Goal: Transaction & Acquisition: Purchase product/service

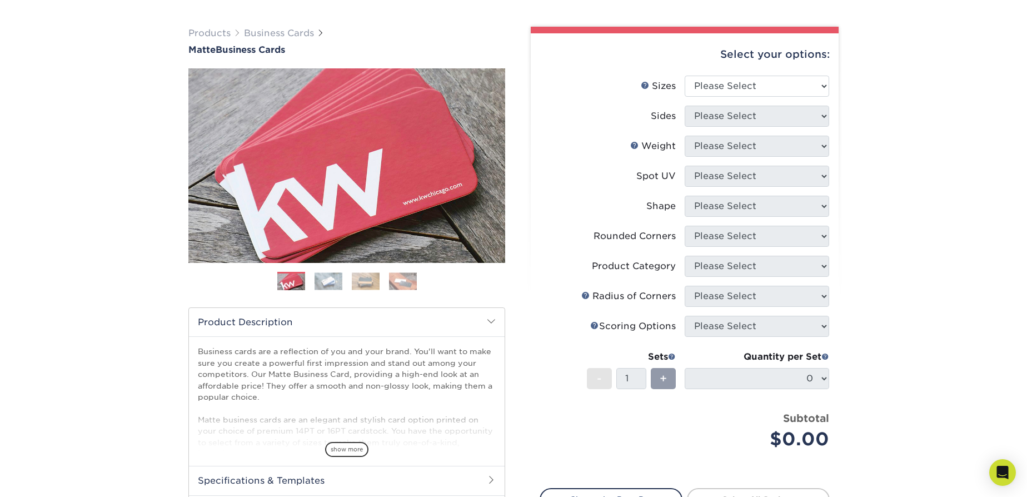
scroll to position [91, 0]
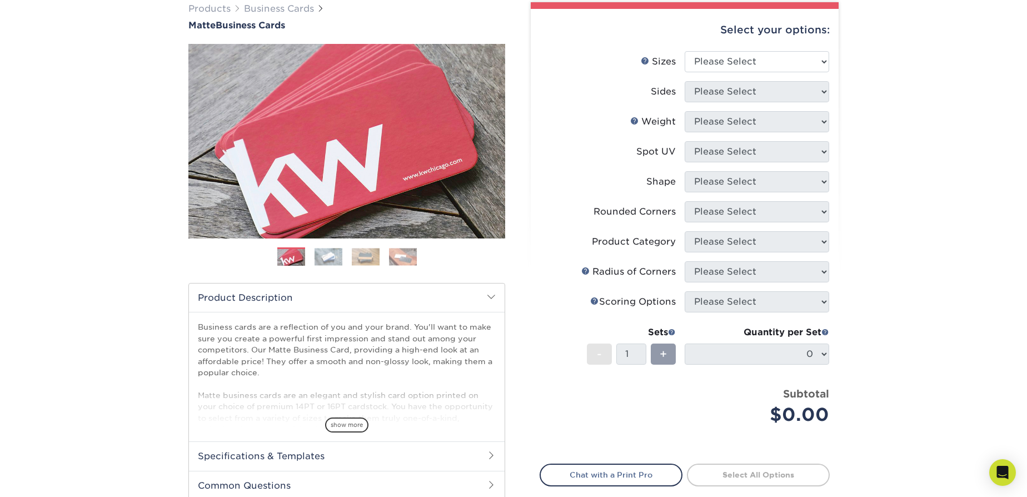
click at [352, 421] on span "show more" at bounding box center [346, 424] width 43 height 15
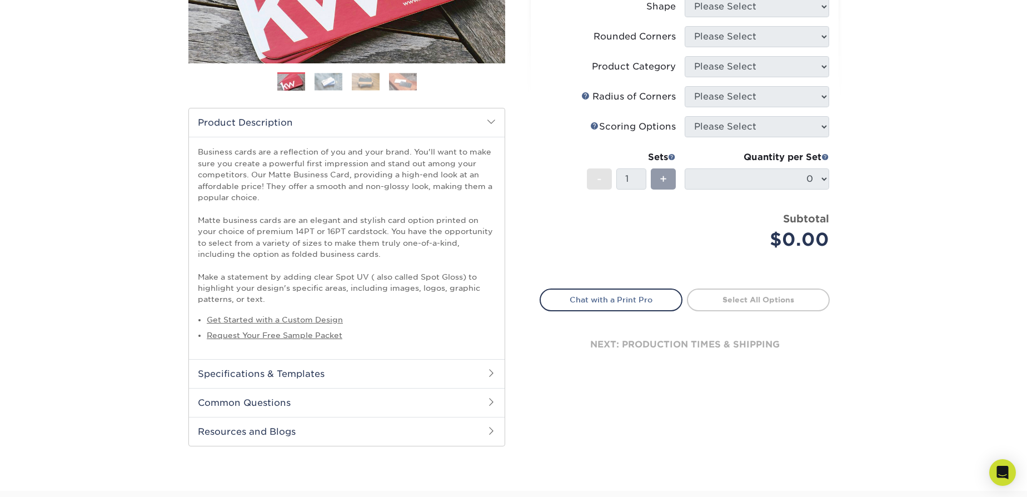
scroll to position [271, 0]
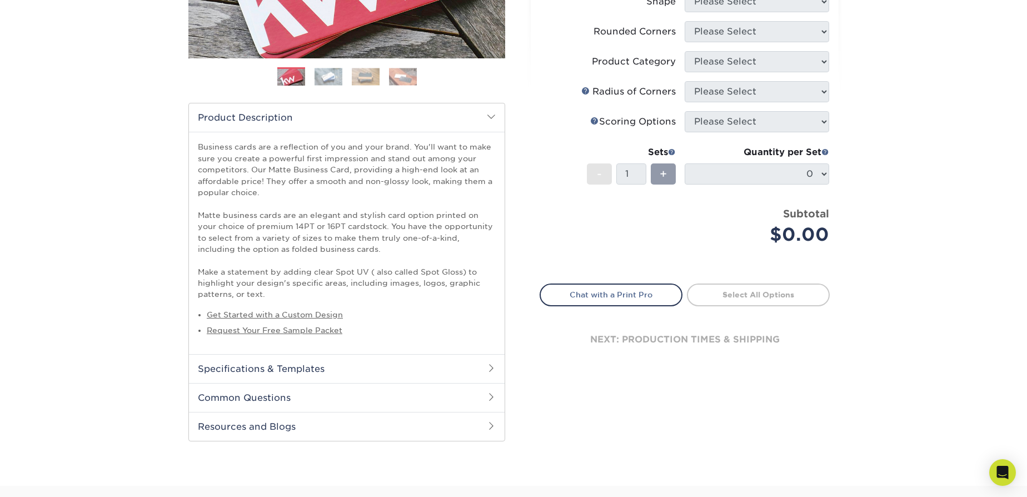
click at [417, 367] on h2 "Specifications & Templates" at bounding box center [347, 368] width 316 height 29
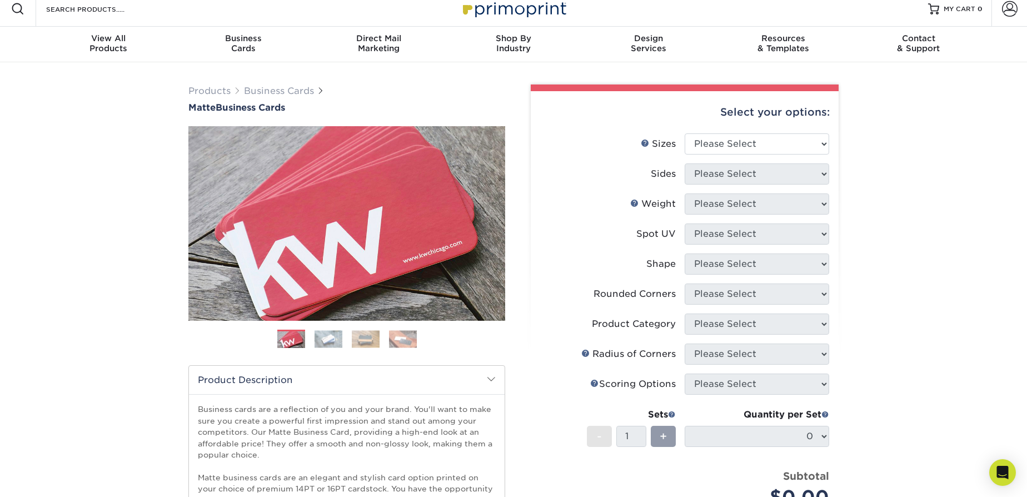
scroll to position [0, 0]
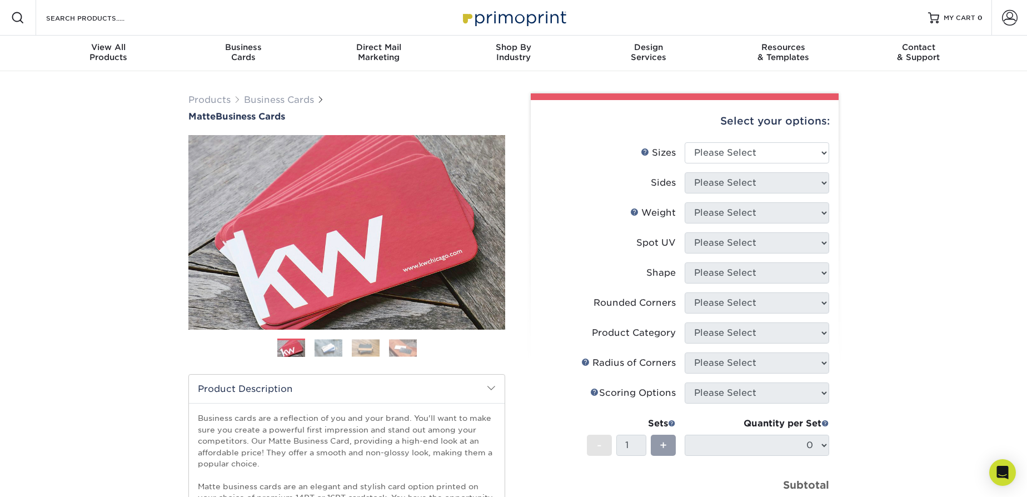
click at [290, 99] on link "Business Cards" at bounding box center [279, 100] width 70 height 11
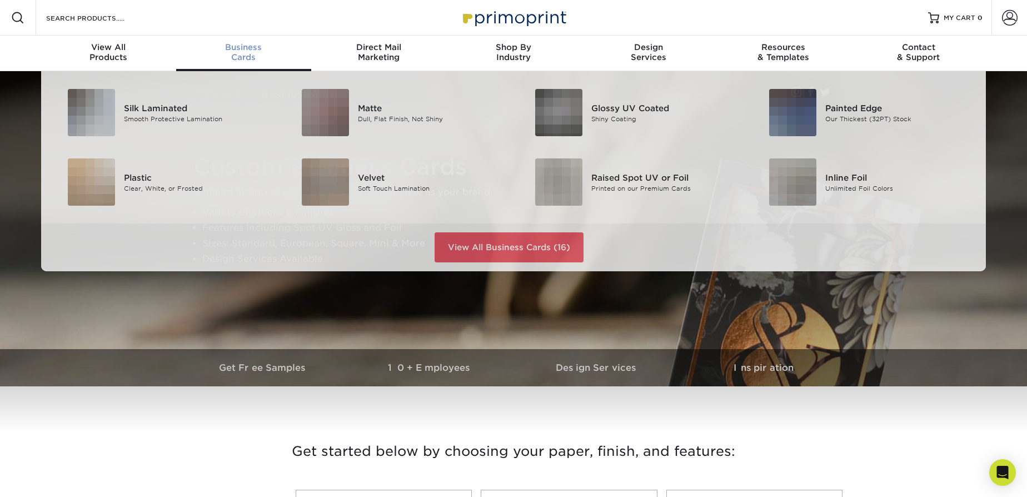
click at [241, 46] on span "Business" at bounding box center [243, 47] width 135 height 10
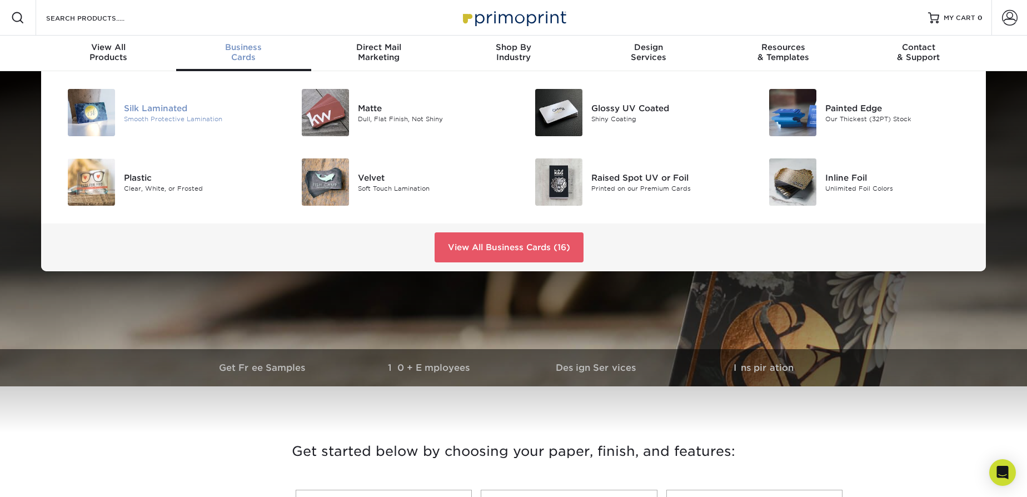
click at [143, 108] on div "Silk Laminated" at bounding box center [197, 108] width 147 height 12
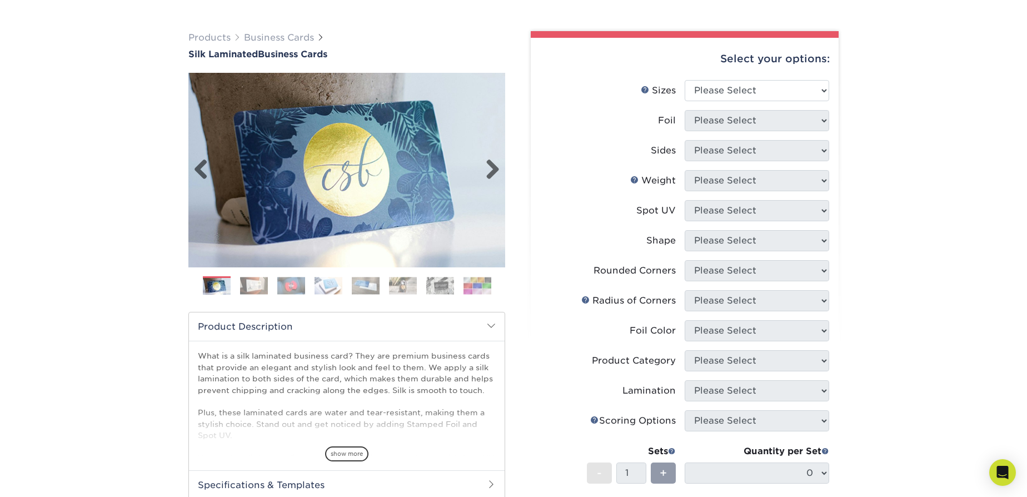
scroll to position [66, 0]
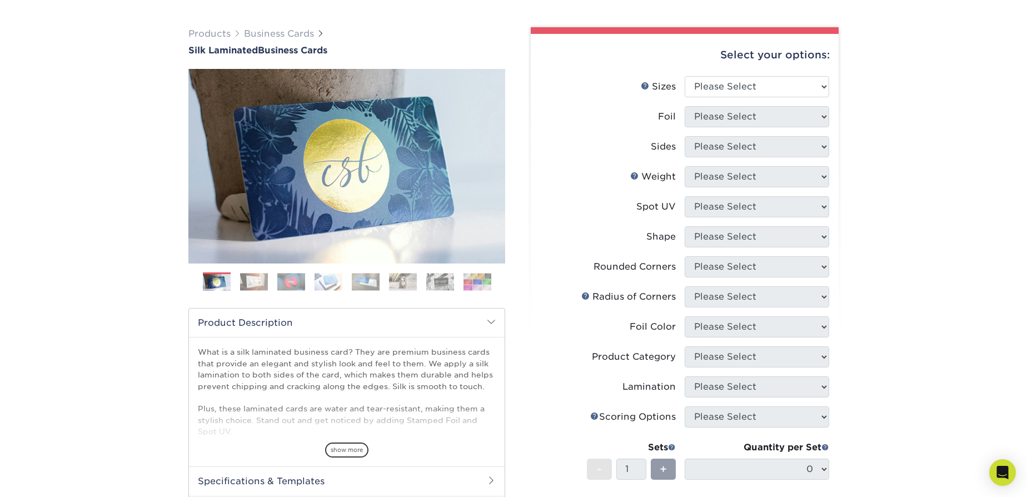
click at [774, 390] on select "Please Select" at bounding box center [757, 386] width 145 height 21
click at [811, 386] on select "Please Select" at bounding box center [757, 386] width 145 height 21
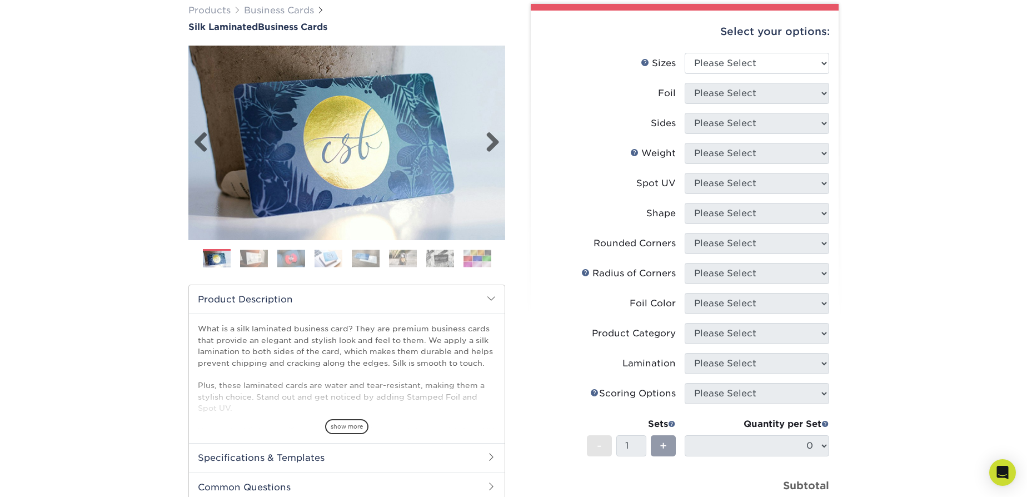
scroll to position [152, 0]
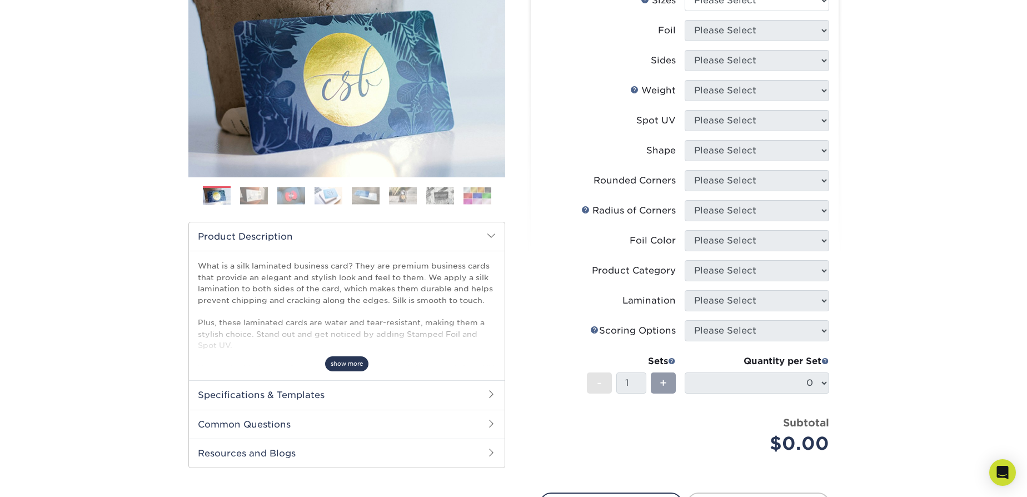
click at [342, 364] on span "show more" at bounding box center [346, 363] width 43 height 15
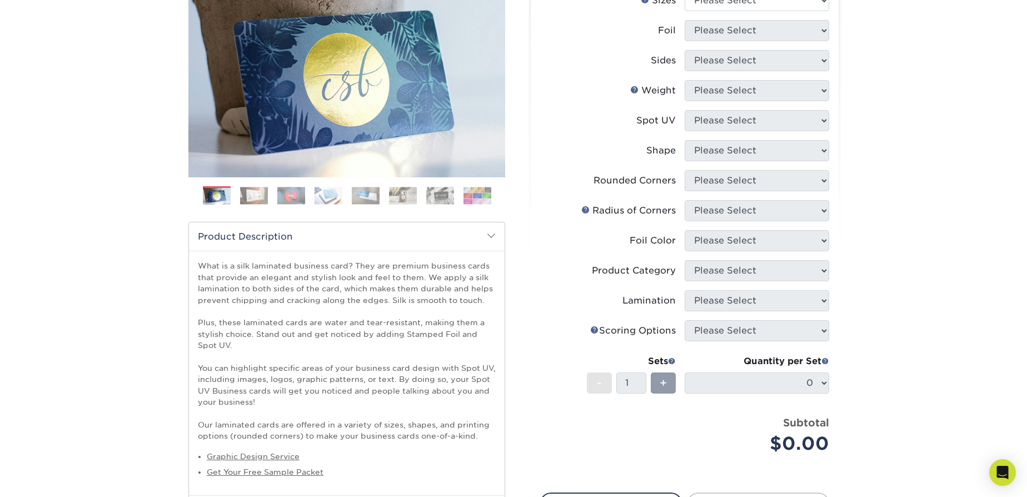
click at [882, 192] on div "Products Business Cards Silk Laminated Business Cards Previous Next" at bounding box center [513, 273] width 1027 height 709
click at [864, 190] on div "Products Business Cards Silk Laminated Business Cards Previous Next" at bounding box center [513, 273] width 1027 height 709
click at [869, 186] on div "Products Business Cards Silk Laminated Business Cards Previous Next" at bounding box center [513, 273] width 1027 height 709
click at [876, 185] on div "Products Business Cards Silk Laminated Business Cards Previous Next" at bounding box center [513, 273] width 1027 height 709
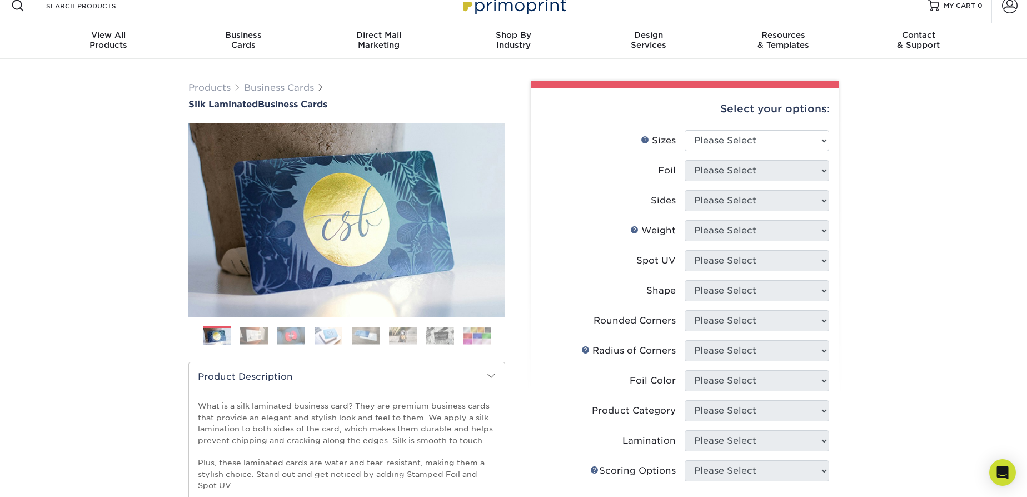
scroll to position [43, 0]
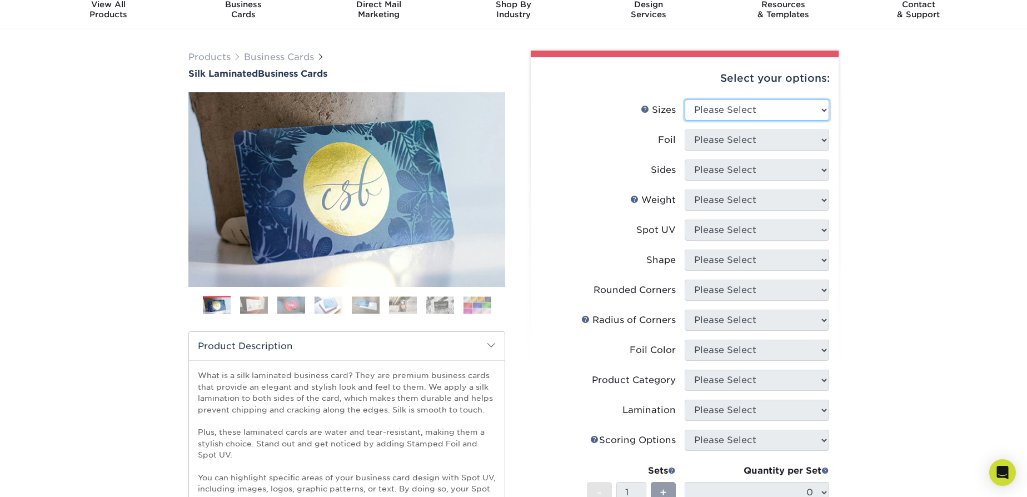
click at [785, 107] on select "Please Select 1.5" x 3.5" - Mini 1.75" x 3.5" - Mini 2" x 2" - Square 2" x 3" -…" at bounding box center [757, 110] width 145 height 21
select select "2.00x3.50"
click at [773, 202] on select "Please Select" at bounding box center [757, 200] width 145 height 21
click at [808, 201] on select "Please Select" at bounding box center [757, 200] width 145 height 21
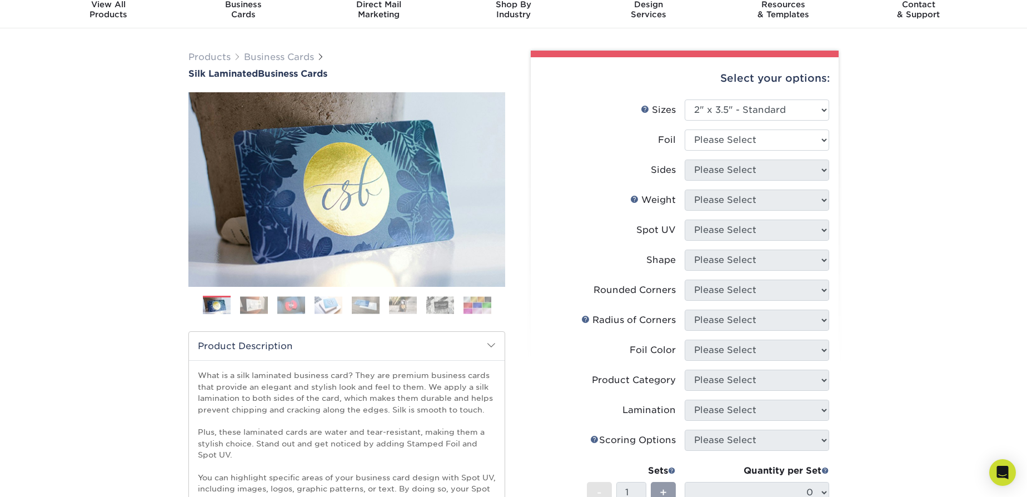
click at [808, 201] on select "Please Select" at bounding box center [757, 200] width 145 height 21
drag, startPoint x: 807, startPoint y: 201, endPoint x: 862, endPoint y: 202, distance: 55.6
click at [807, 201] on select "Please Select" at bounding box center [757, 200] width 145 height 21
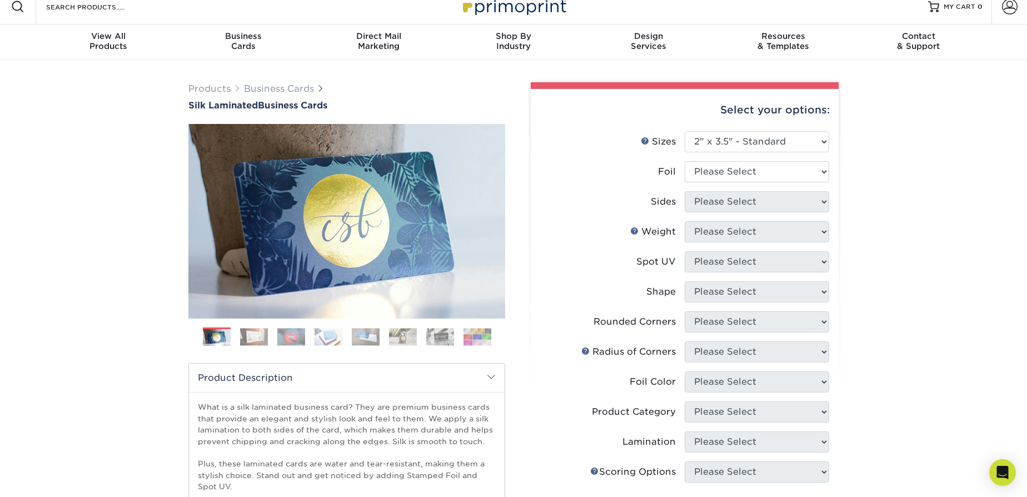
scroll to position [0, 0]
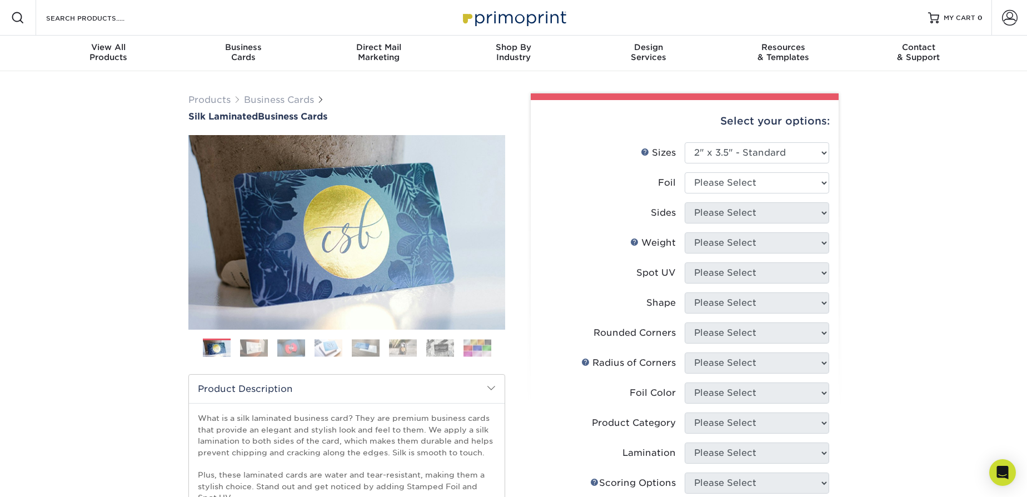
click at [942, 179] on div "Products Business Cards Silk Laminated Business Cards Previous Next" at bounding box center [513, 425] width 1027 height 709
click at [807, 181] on select "Please Select Yes No" at bounding box center [757, 182] width 145 height 21
select select "0"
click at [741, 212] on select "Please Select Print Both Sides Print Front Only" at bounding box center [757, 212] width 145 height 21
select select "13abbda7-1d64-4f25-8bb2-c179b224825d"
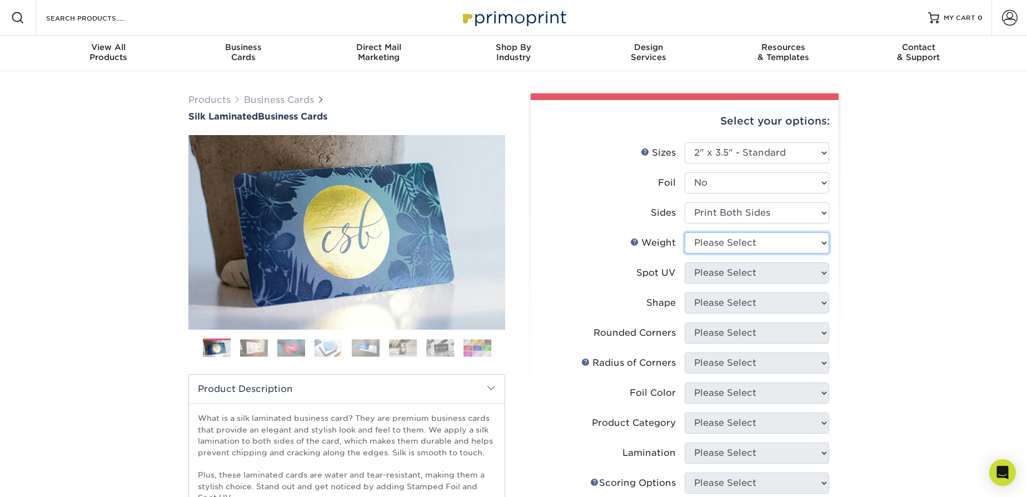
click at [807, 240] on select "Please Select 16PT" at bounding box center [757, 242] width 145 height 21
select select "16PT"
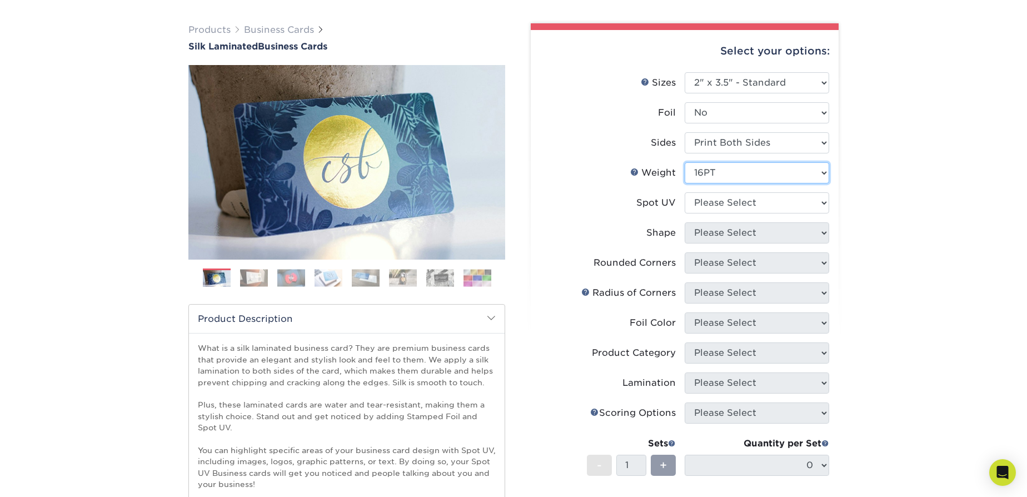
scroll to position [73, 0]
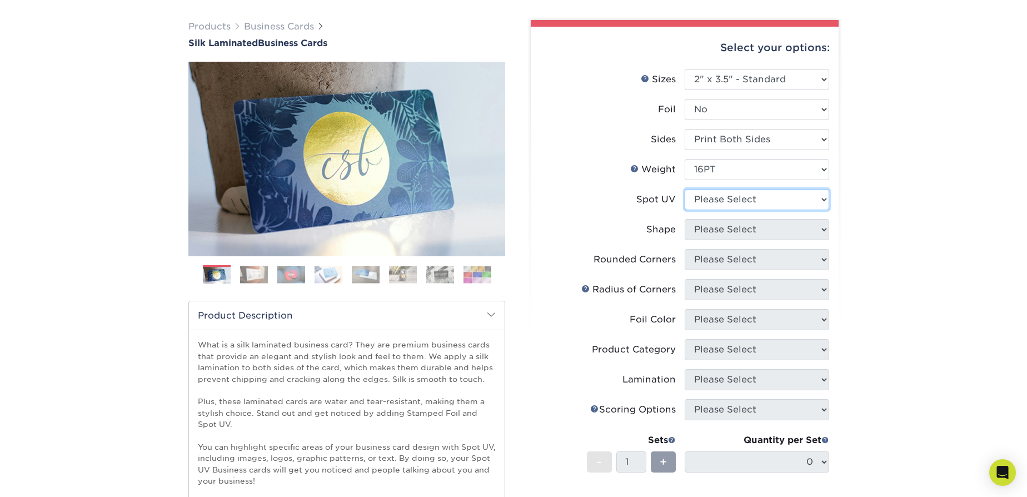
click at [756, 200] on select "Please Select No Spot UV Front and Back (Both Sides) Front Only Back Only" at bounding box center [757, 199] width 145 height 21
select select "3"
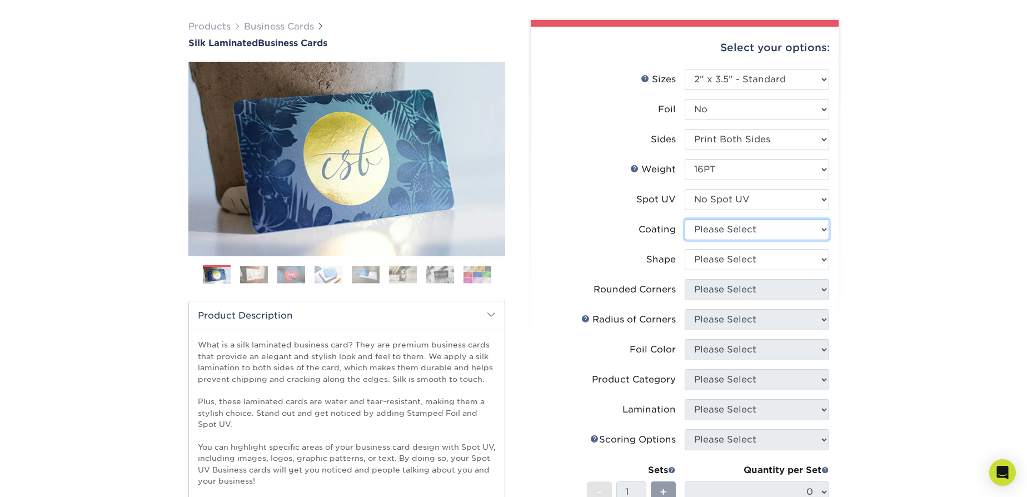
click at [779, 231] on select at bounding box center [757, 229] width 145 height 21
select select "3e7618de-abca-4bda-9f97-8b9129e913d8"
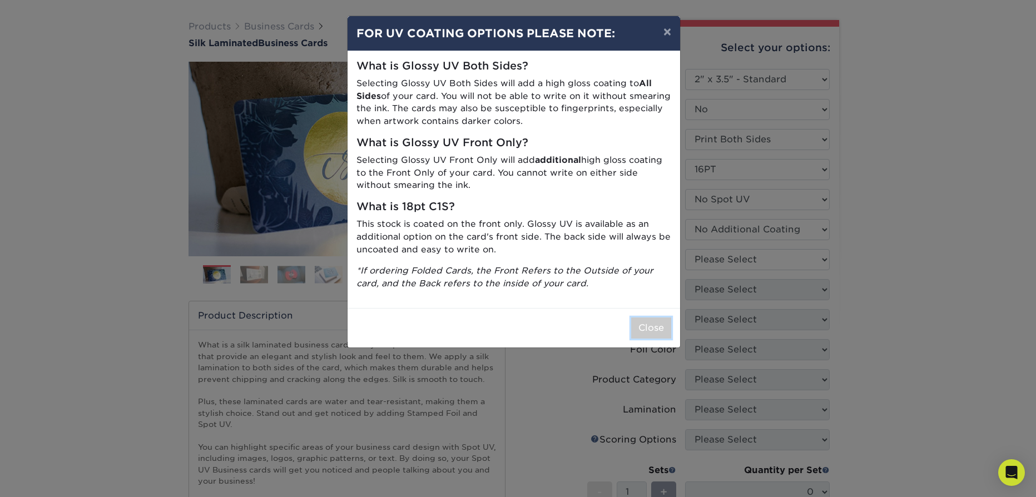
click at [644, 317] on button "Close" at bounding box center [651, 327] width 40 height 21
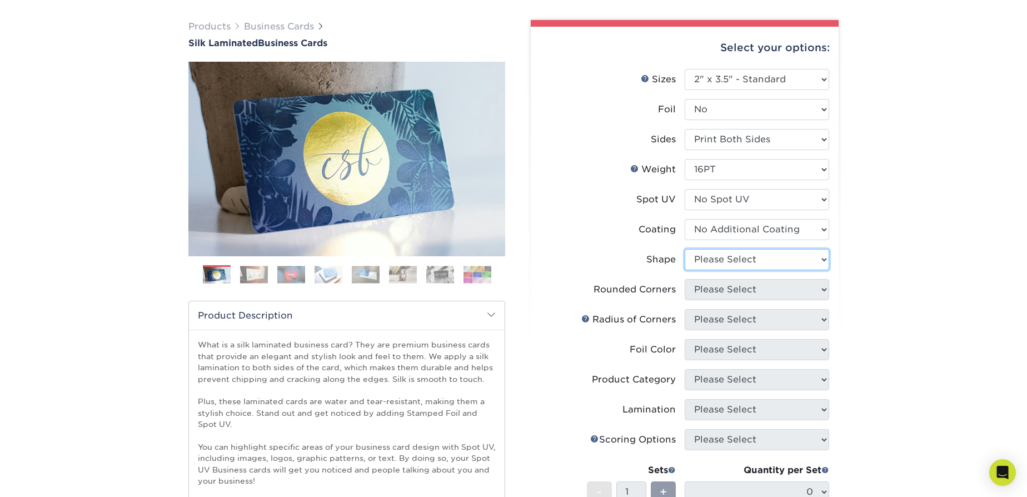
click at [789, 261] on select "Please Select Standard Oval" at bounding box center [757, 259] width 145 height 21
select select "standard"
click at [772, 290] on select "Please Select Yes - Round 2 Corners Yes - Round 4 Corners No" at bounding box center [757, 289] width 145 height 21
select select "0"
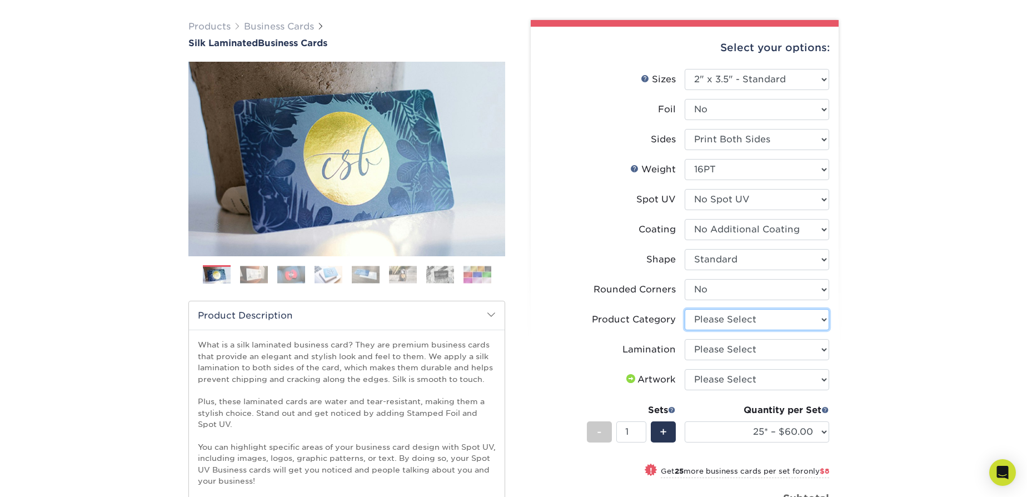
click at [779, 321] on select "Please Select Business Cards" at bounding box center [757, 319] width 145 height 21
select select "3b5148f1-0588-4f88-a218-97bcfdce65c1"
click at [781, 347] on select "Please Select Silk" at bounding box center [757, 349] width 145 height 21
select select "ccacb42f-45f7-42d3-bbd3-7c8421cf37f0"
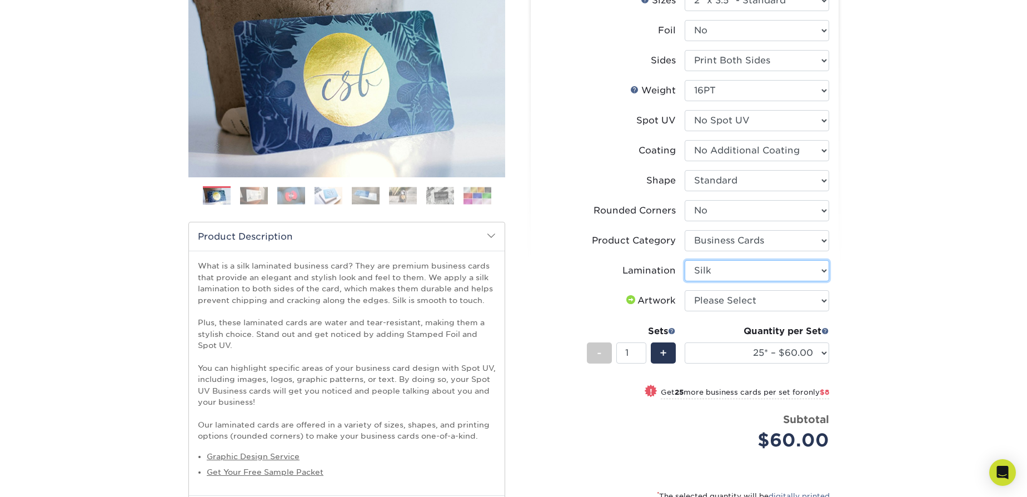
scroll to position [179, 0]
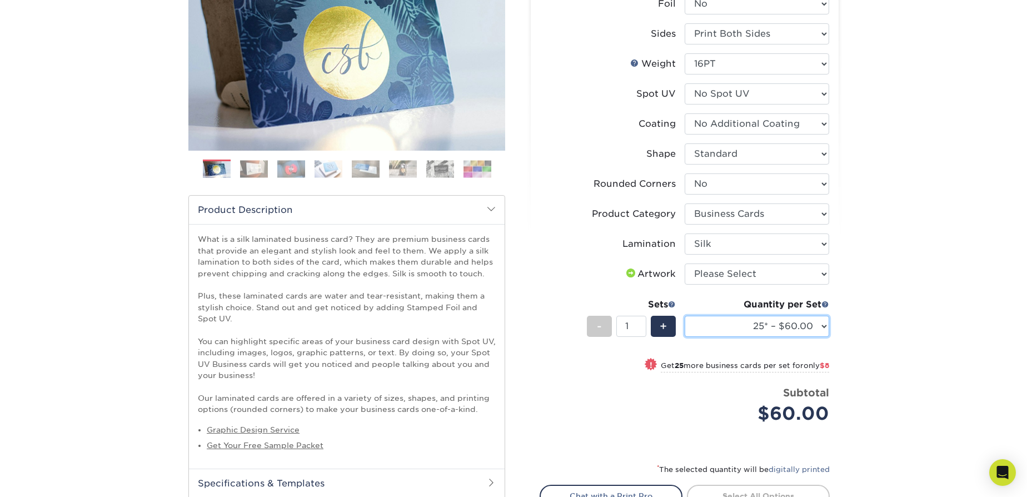
click at [802, 328] on select "25* – $60.00 50* – $68.00 75* – $76.00 100* – $84.00 250* – $92.00 500 – $96.00…" at bounding box center [757, 326] width 145 height 21
select select "100* – $84.00"
click at [891, 311] on div "Products Business Cards Silk Laminated Business Cards Previous Next" at bounding box center [513, 253] width 1027 height 722
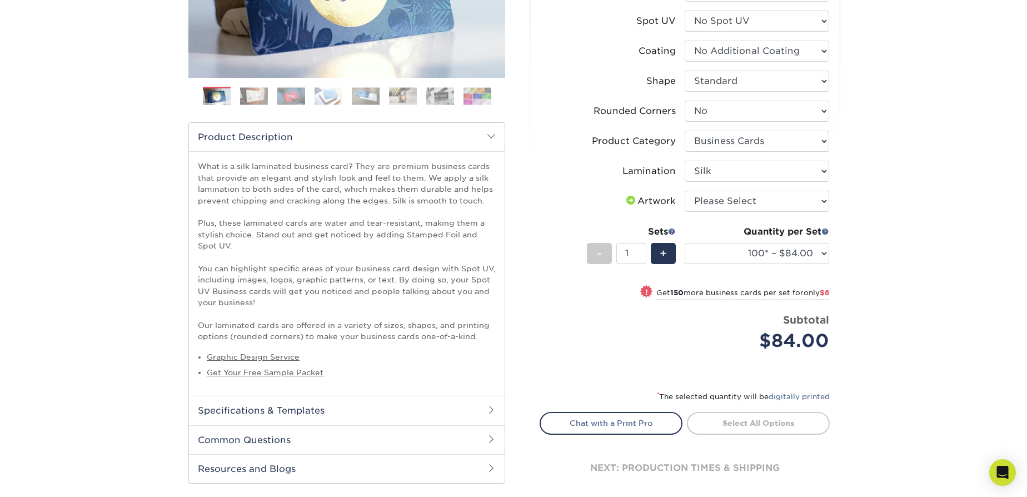
scroll to position [252, 0]
click at [814, 251] on select "25* – $60.00 50* – $68.00 75* – $76.00 100* – $84.00 250* – $92.00 500 – $96.00…" at bounding box center [757, 252] width 145 height 21
click at [910, 272] on div "Products Business Cards Silk Laminated Business Cards Previous Next" at bounding box center [513, 180] width 1027 height 722
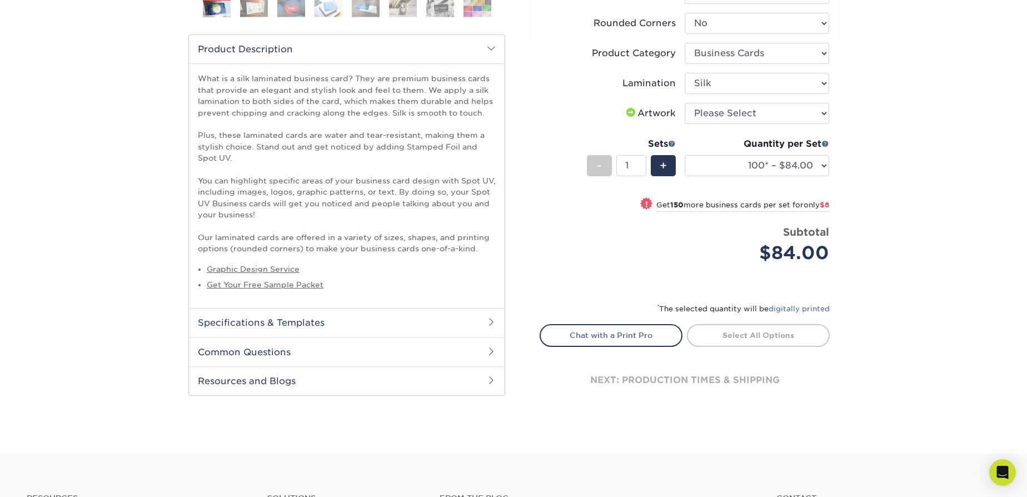
scroll to position [304, 0]
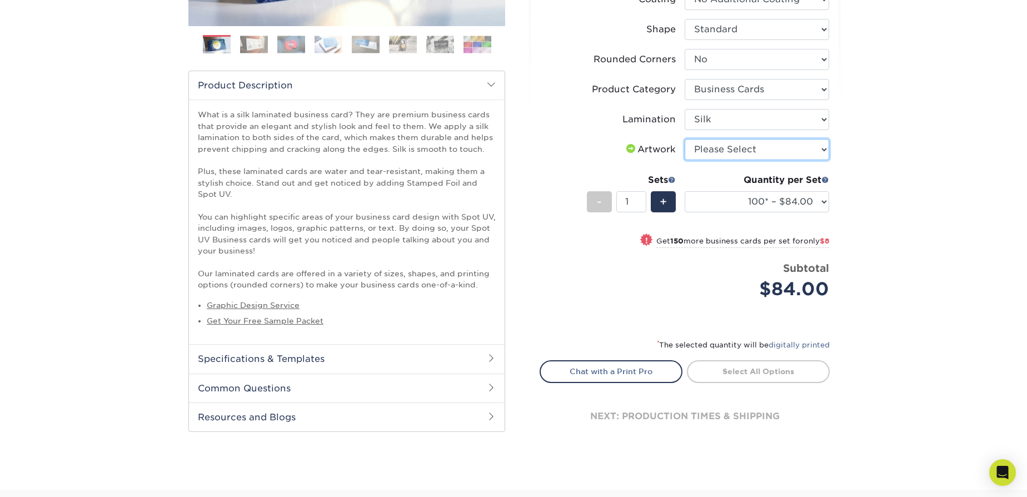
click at [804, 148] on select "Please Select I will upload files I need a design - $100" at bounding box center [757, 149] width 145 height 21
select select "upload"
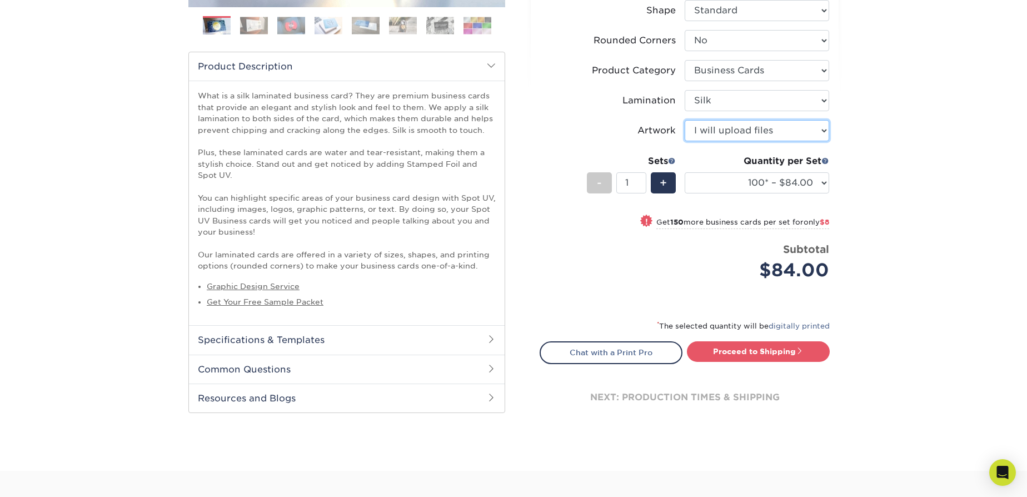
scroll to position [347, 0]
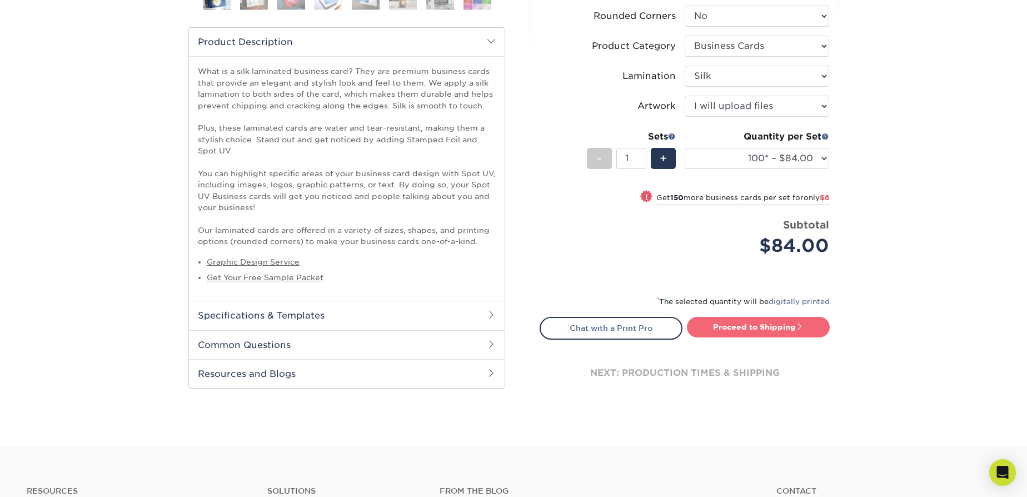
click at [788, 327] on link "Proceed to Shipping" at bounding box center [758, 327] width 143 height 20
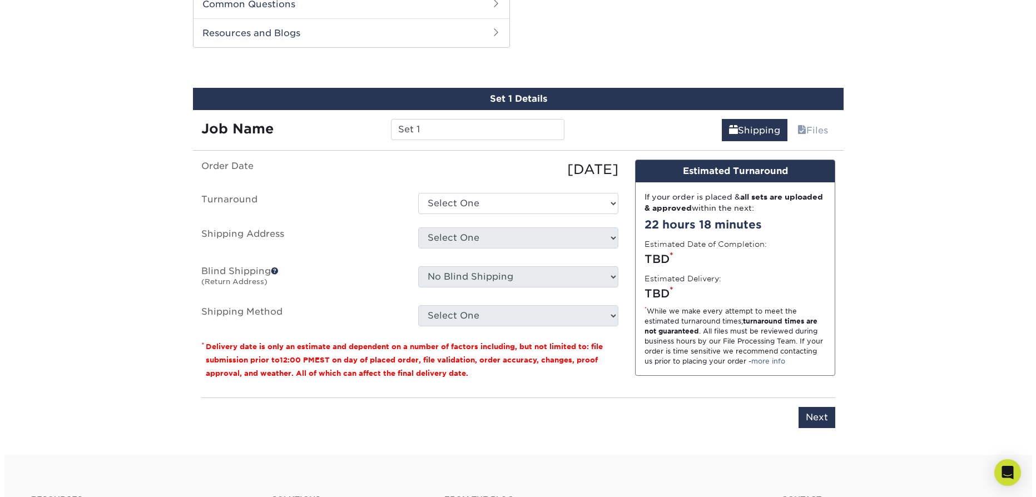
scroll to position [694, 0]
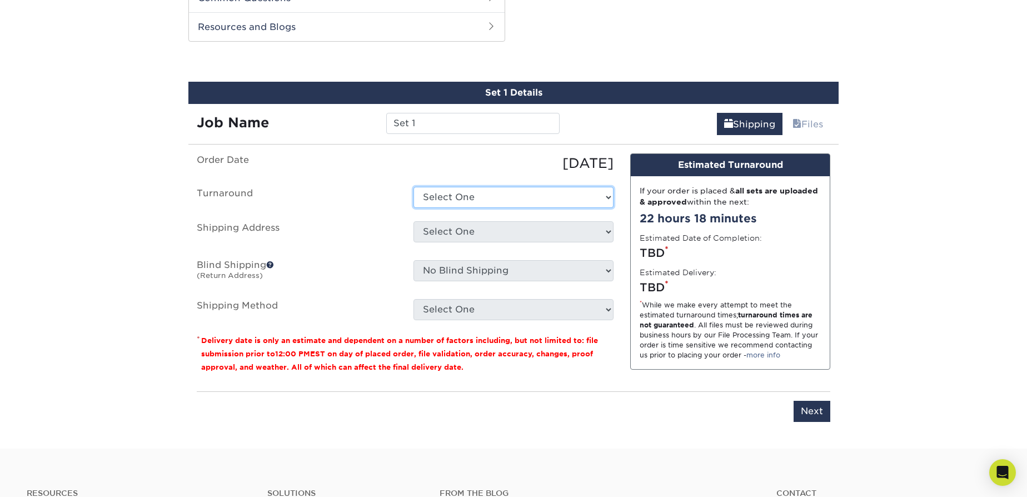
click at [516, 198] on select "Select One 2-4 Business Days 2 Day Next Business Day" at bounding box center [514, 197] width 200 height 21
select select "b2731265-f7ff-4e4f-a3b7-cc16ed4c7916"
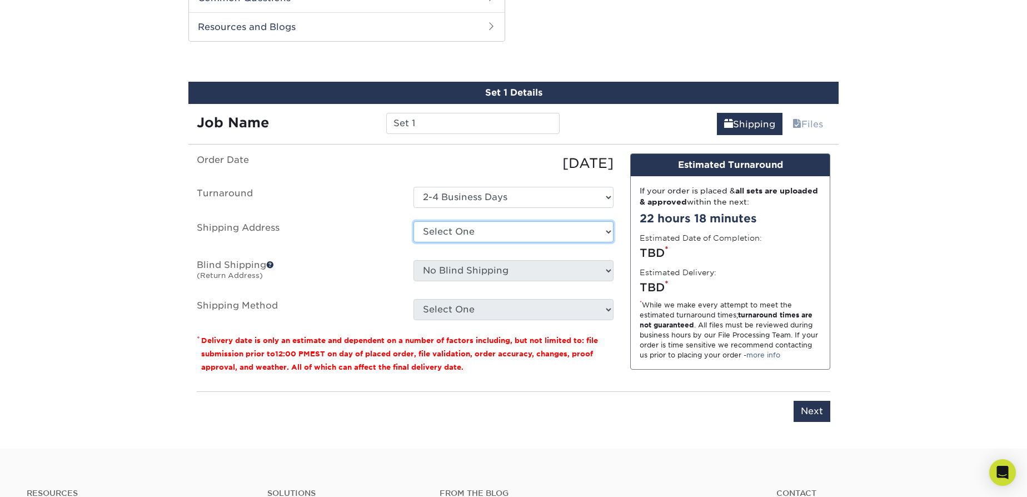
click at [472, 232] on select "Select One + Add New Address - Login" at bounding box center [514, 231] width 200 height 21
select select "newaddress"
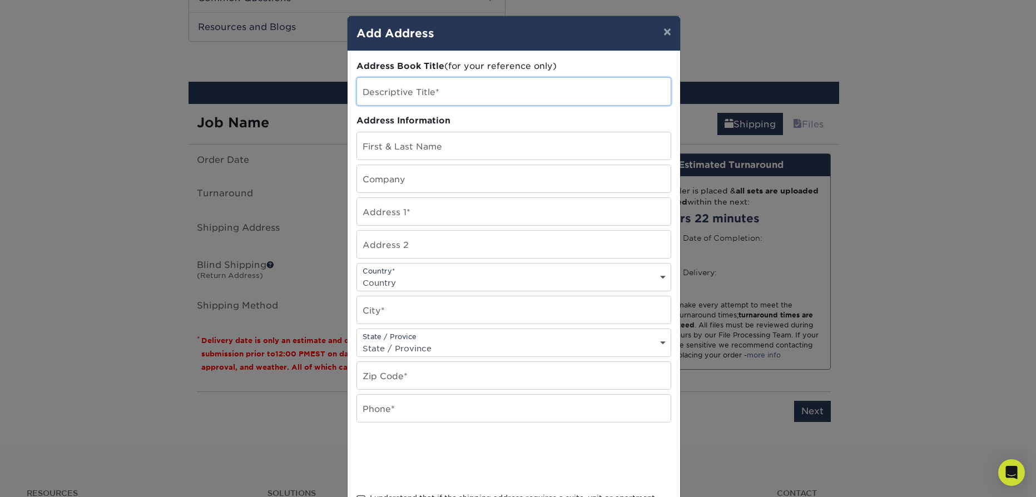
click at [410, 93] on input "text" at bounding box center [514, 91] width 314 height 27
type input "[PERSON_NAME] cards"
click at [405, 147] on input "text" at bounding box center [514, 145] width 314 height 27
type input "[PERSON_NAME]"
click at [395, 175] on input "text" at bounding box center [514, 178] width 314 height 27
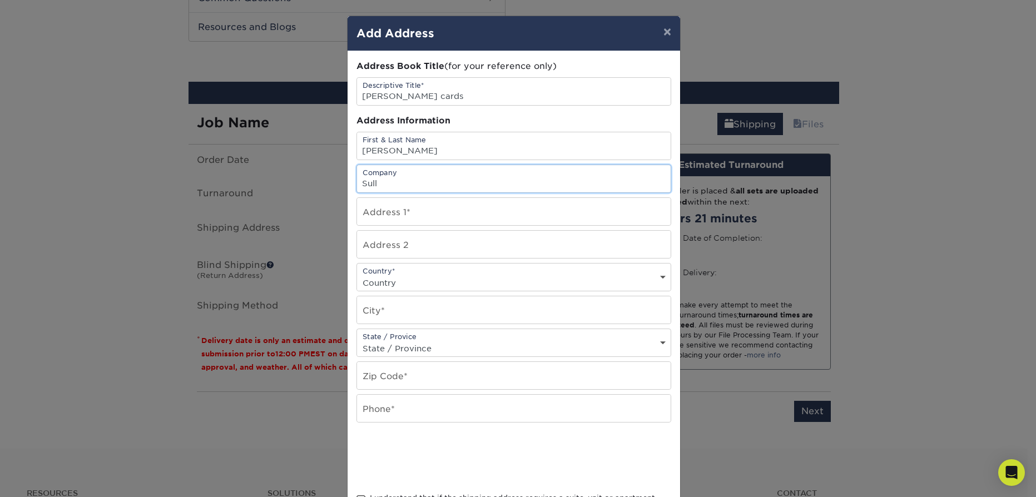
type input "Sull"
click at [415, 213] on input "text" at bounding box center [514, 211] width 314 height 27
type input "[STREET_ADDRESS]"
click at [405, 275] on select "Country [GEOGRAPHIC_DATA] [GEOGRAPHIC_DATA] ----------------------------- [GEOG…" at bounding box center [514, 283] width 314 height 16
select select "US"
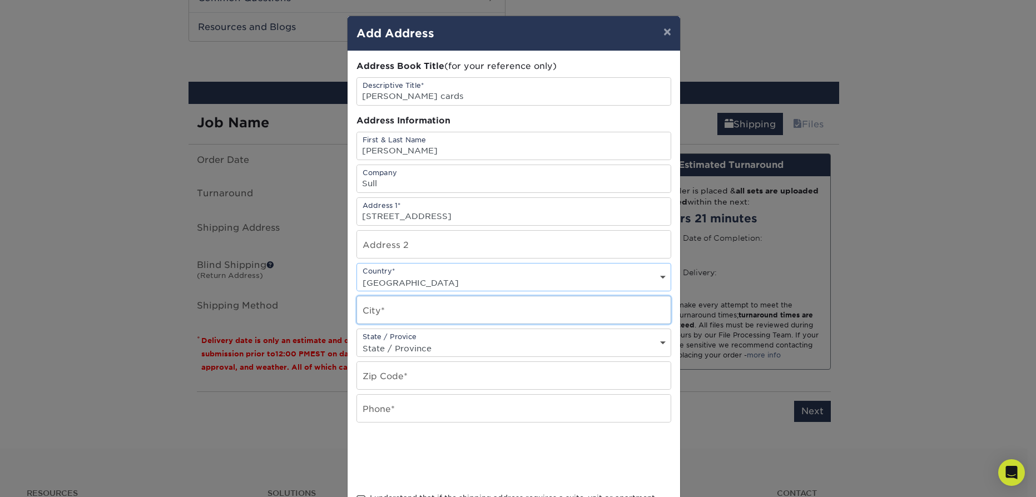
click at [391, 307] on input "text" at bounding box center [514, 309] width 314 height 27
type input "Ball Ground"
click at [418, 341] on select "State / Province [US_STATE] [US_STATE] [US_STATE] [US_STATE] [US_STATE] [US_STA…" at bounding box center [514, 348] width 314 height 16
select select "GA"
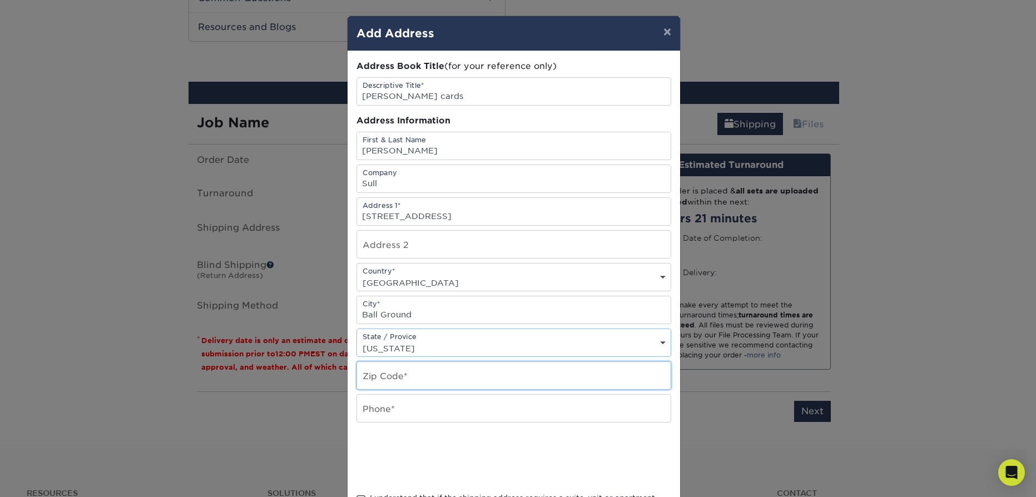
click at [389, 376] on input "text" at bounding box center [514, 375] width 314 height 27
type input "30107"
click at [382, 409] on input "text" at bounding box center [514, 408] width 314 height 27
type input "6782871811"
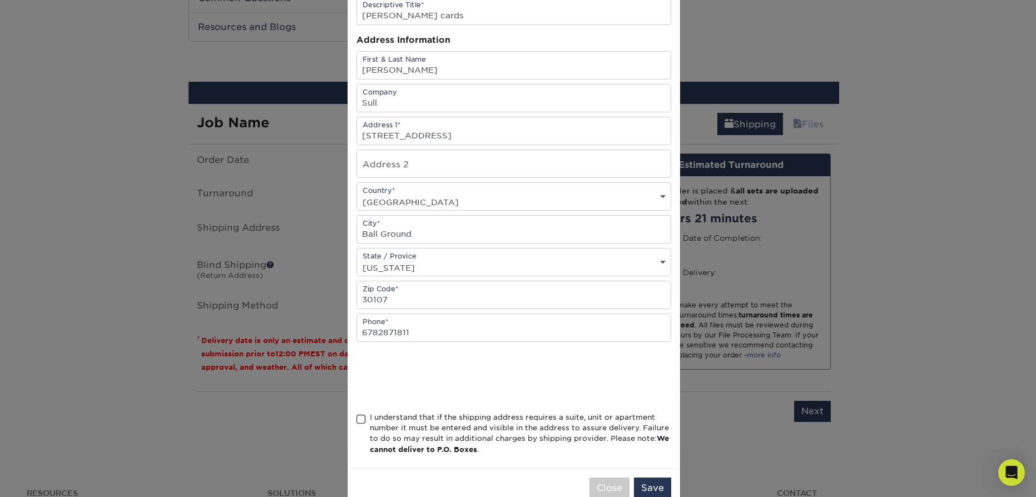
scroll to position [107, 0]
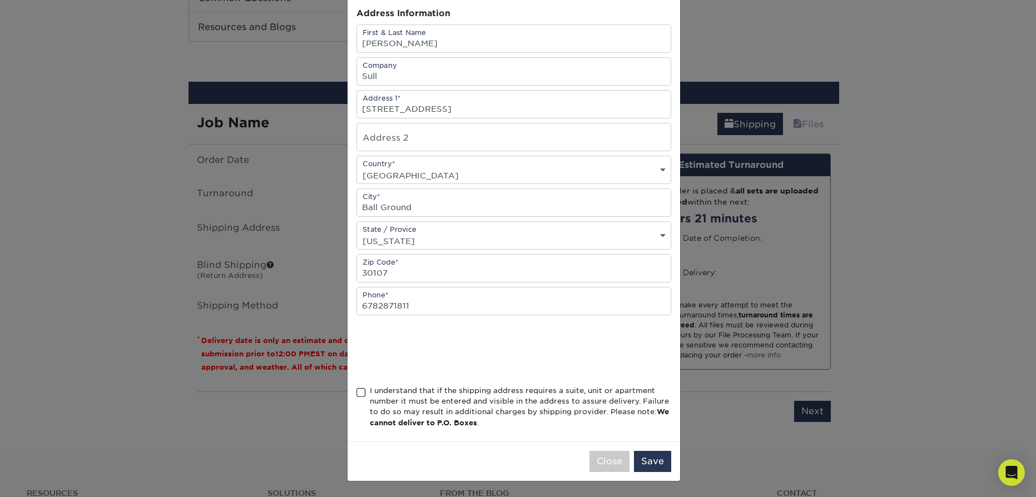
click at [357, 392] on span at bounding box center [360, 392] width 9 height 11
click at [0, 0] on input "I understand that if the shipping address requires a suite, unit or apartment n…" at bounding box center [0, 0] width 0 height 0
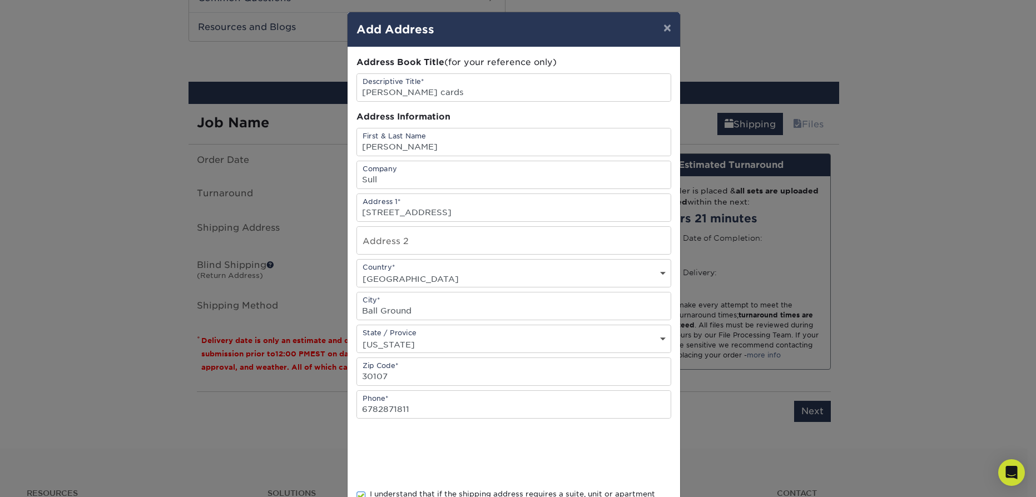
scroll to position [4, 0]
click at [400, 88] on input "[PERSON_NAME] cards" at bounding box center [514, 86] width 314 height 27
drag, startPoint x: 406, startPoint y: 91, endPoint x: 357, endPoint y: 91, distance: 48.9
click at [357, 91] on input "[PERSON_NAME] cards" at bounding box center [514, 86] width 314 height 27
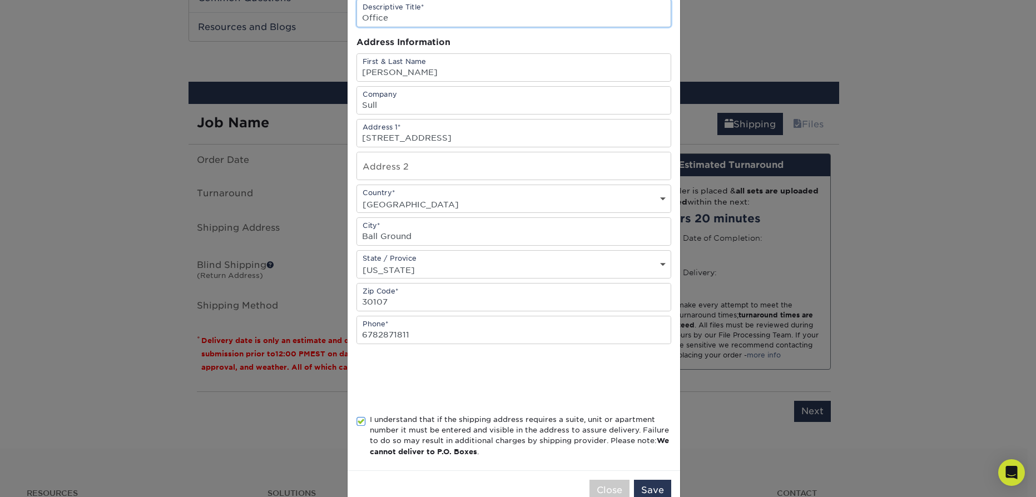
scroll to position [107, 0]
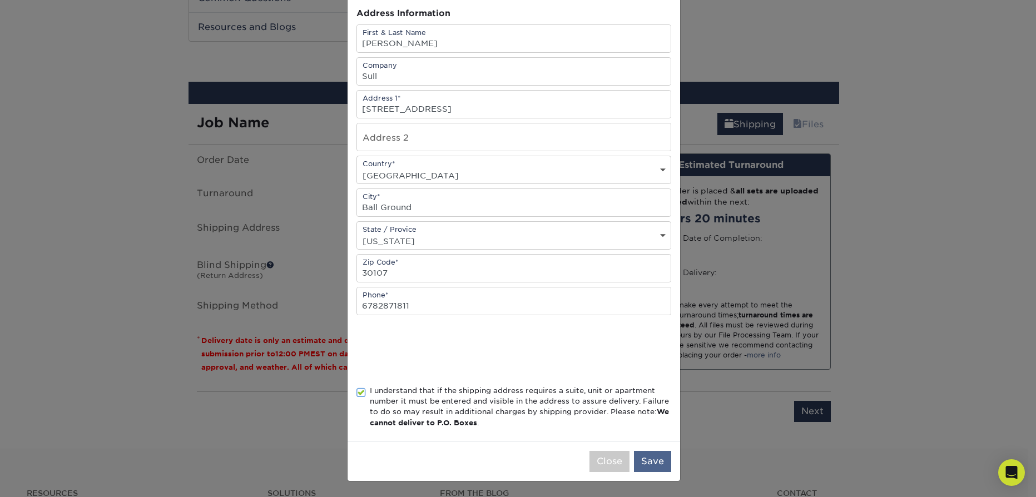
type input "Office"
click at [649, 457] on button "Save" at bounding box center [652, 461] width 37 height 21
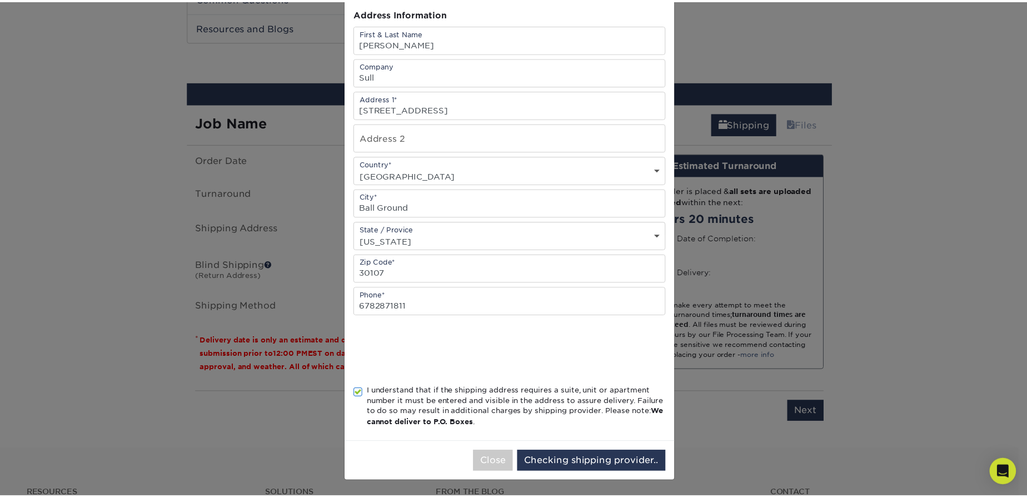
scroll to position [0, 0]
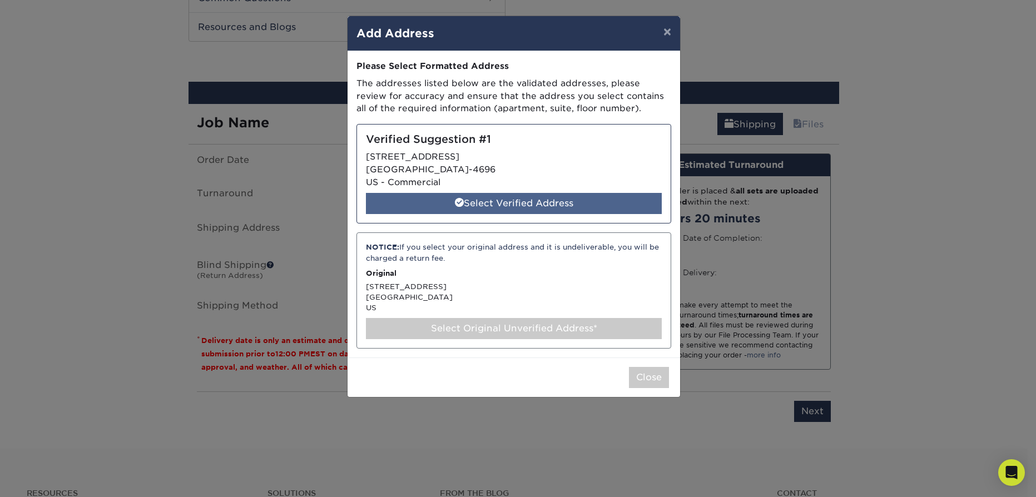
click at [525, 205] on div "Select Verified Address" at bounding box center [514, 203] width 296 height 21
select select "285954"
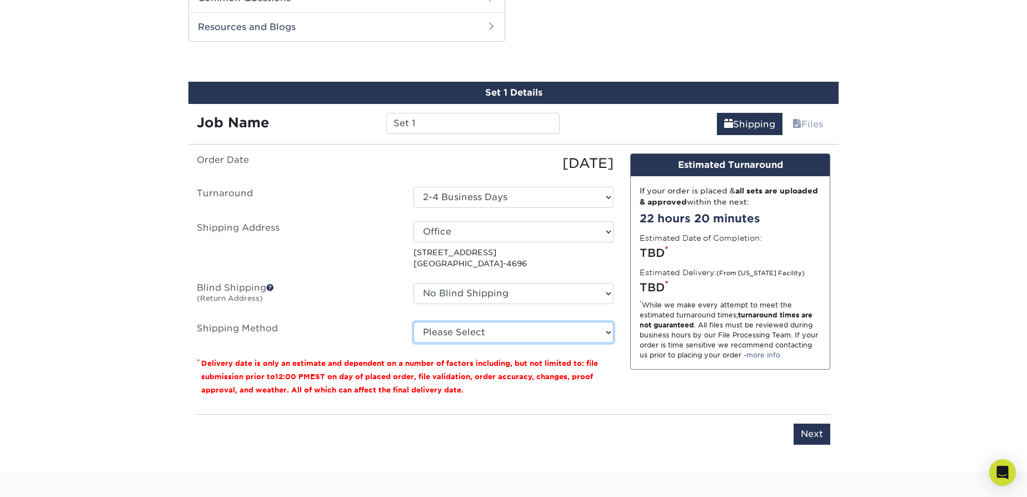
click at [595, 329] on select "Please Select Ground Shipping (+$7.84) 3 Day Shipping Service (+$18.68) 2 Day A…" at bounding box center [514, 332] width 200 height 21
select select "03"
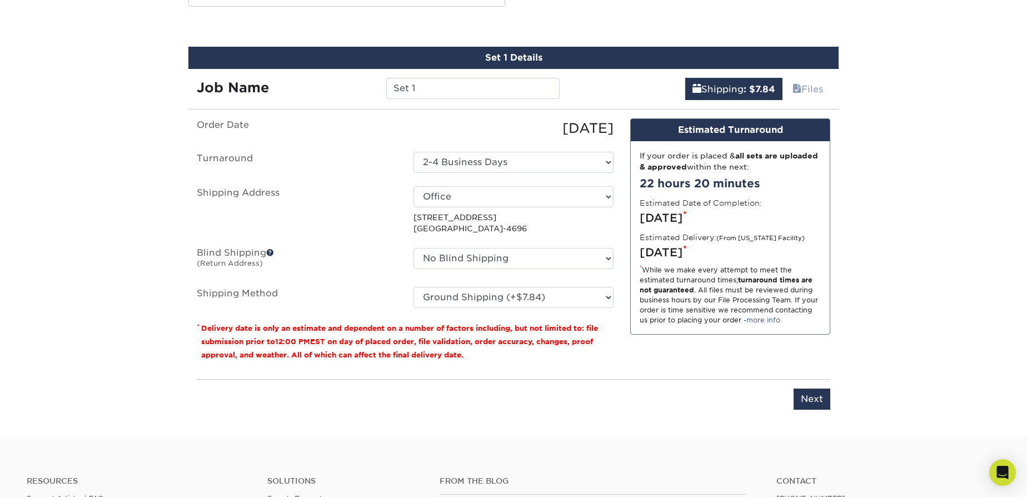
scroll to position [729, 0]
click at [812, 397] on input "Next" at bounding box center [812, 398] width 37 height 21
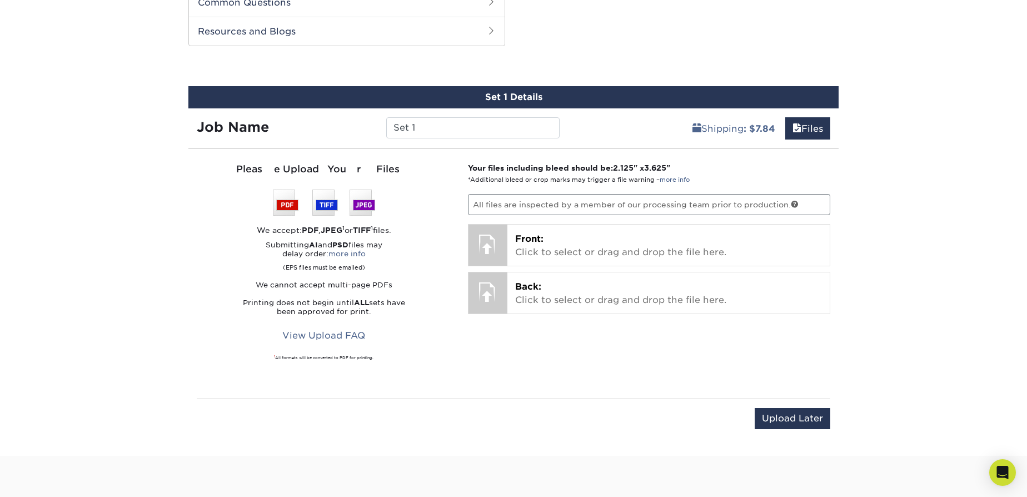
scroll to position [657, 0]
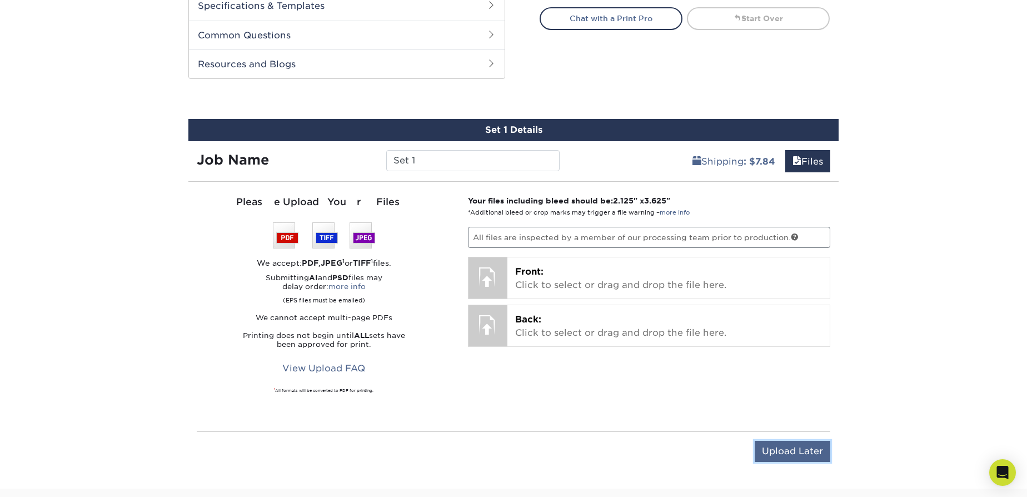
click at [803, 446] on input "Upload Later" at bounding box center [793, 451] width 76 height 21
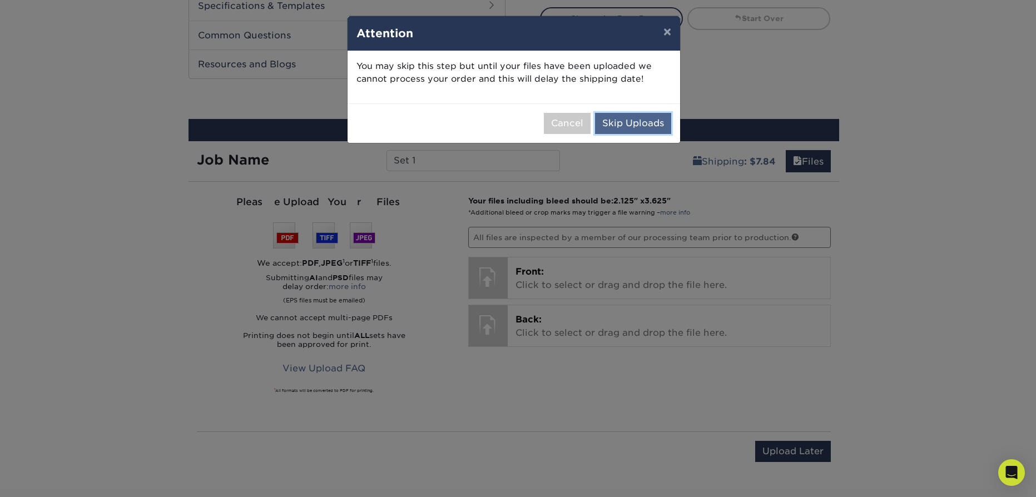
click at [645, 126] on button "Skip Uploads" at bounding box center [633, 123] width 76 height 21
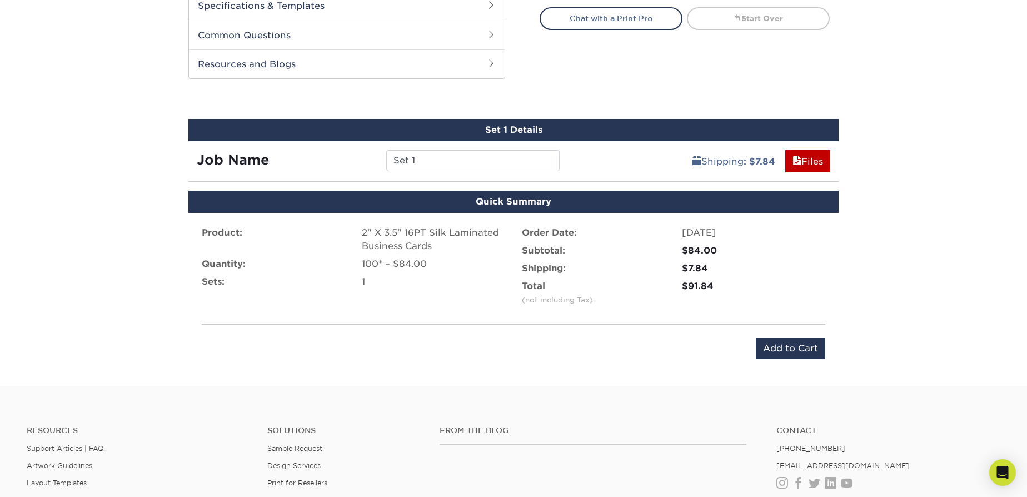
scroll to position [656, 0]
